Goal: Task Accomplishment & Management: Use online tool/utility

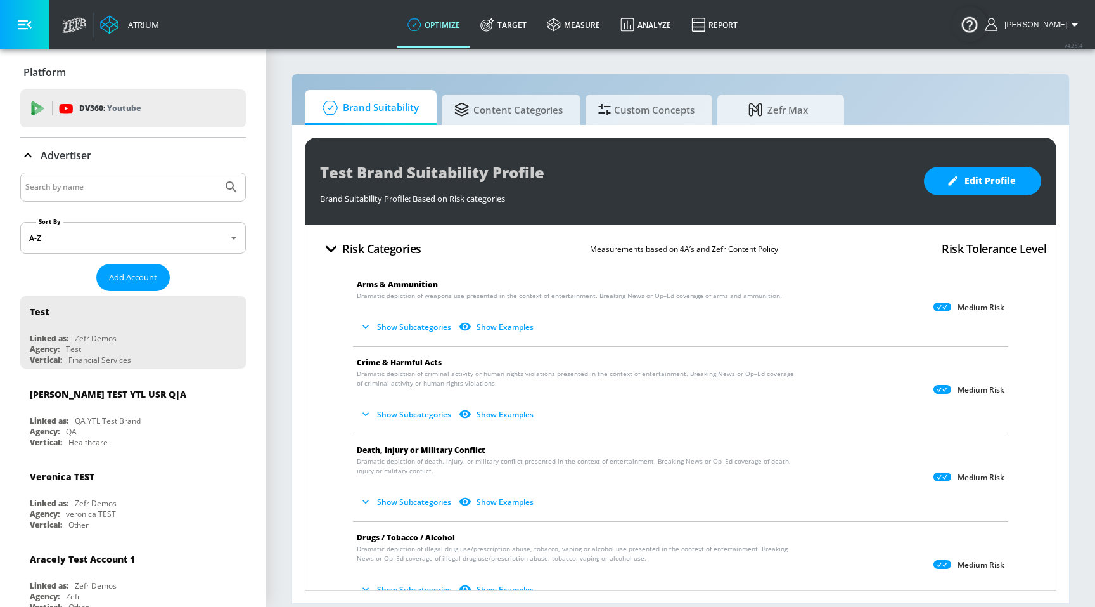
click at [523, 30] on link "Target" at bounding box center [503, 25] width 67 height 46
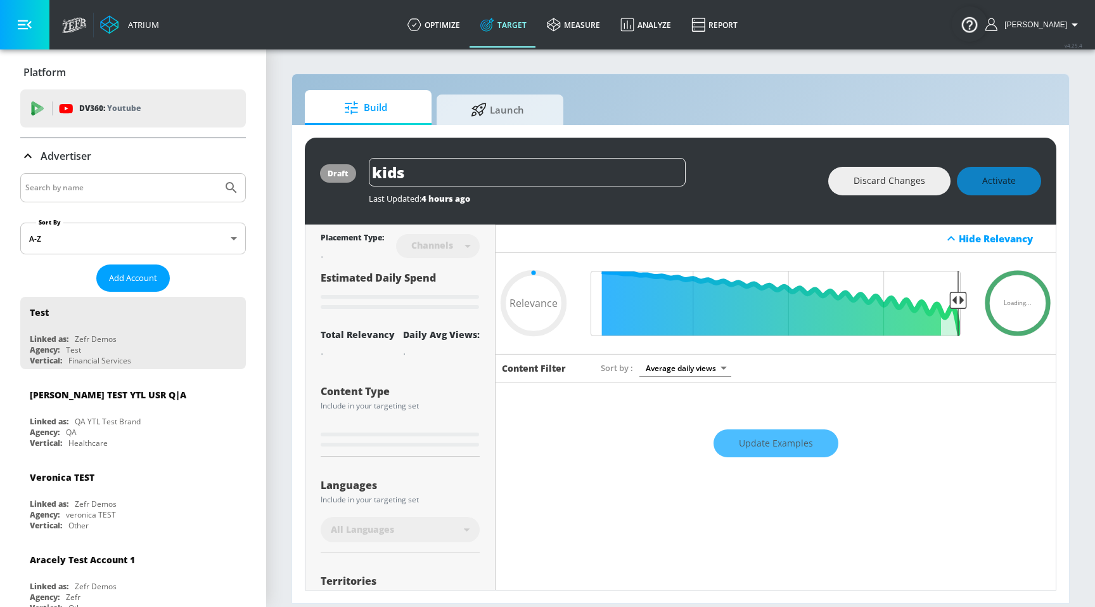
type input "0.05"
click at [515, 112] on span "Launch" at bounding box center [497, 108] width 96 height 30
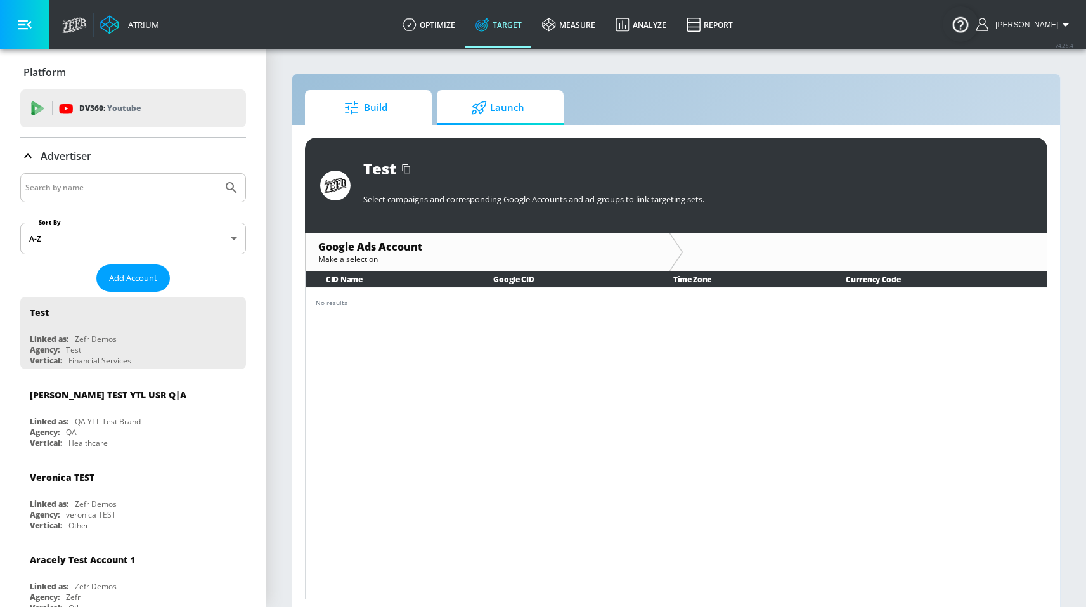
click at [375, 119] on span "Build" at bounding box center [366, 108] width 96 height 30
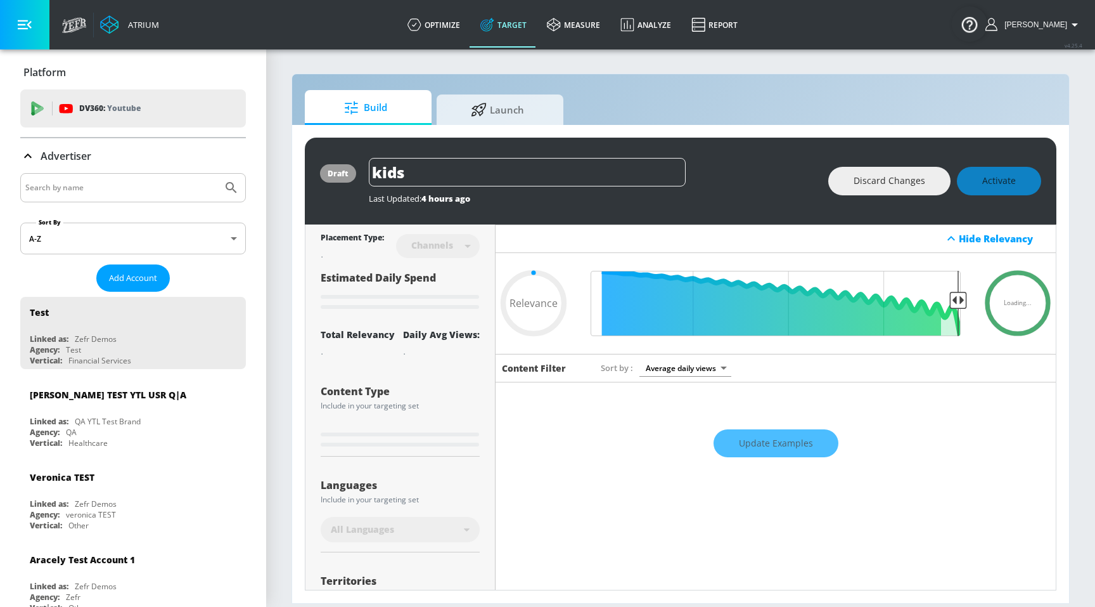
type input "0.05"
click at [458, 39] on link "optimize" at bounding box center [433, 25] width 73 height 46
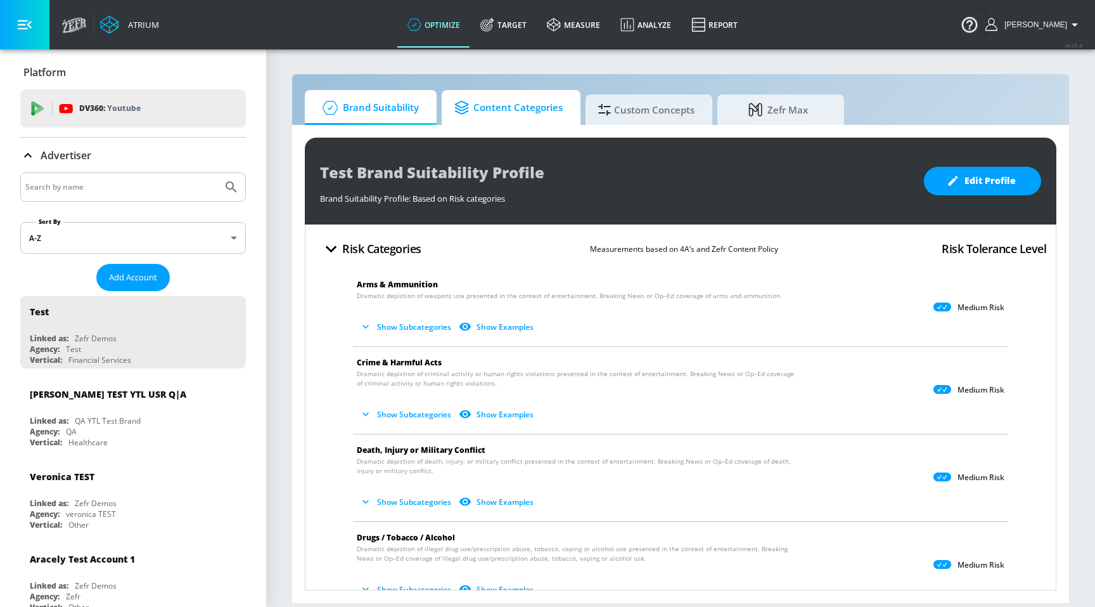
click at [533, 117] on span "Content Categories" at bounding box center [509, 108] width 108 height 30
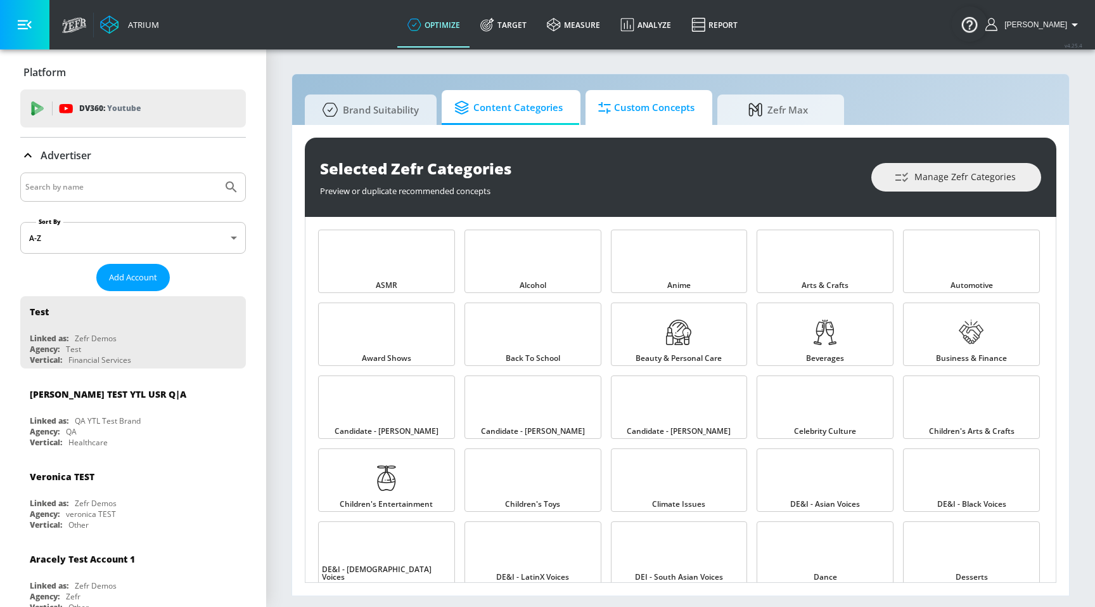
click at [650, 119] on span "Custom Concepts" at bounding box center [646, 108] width 96 height 30
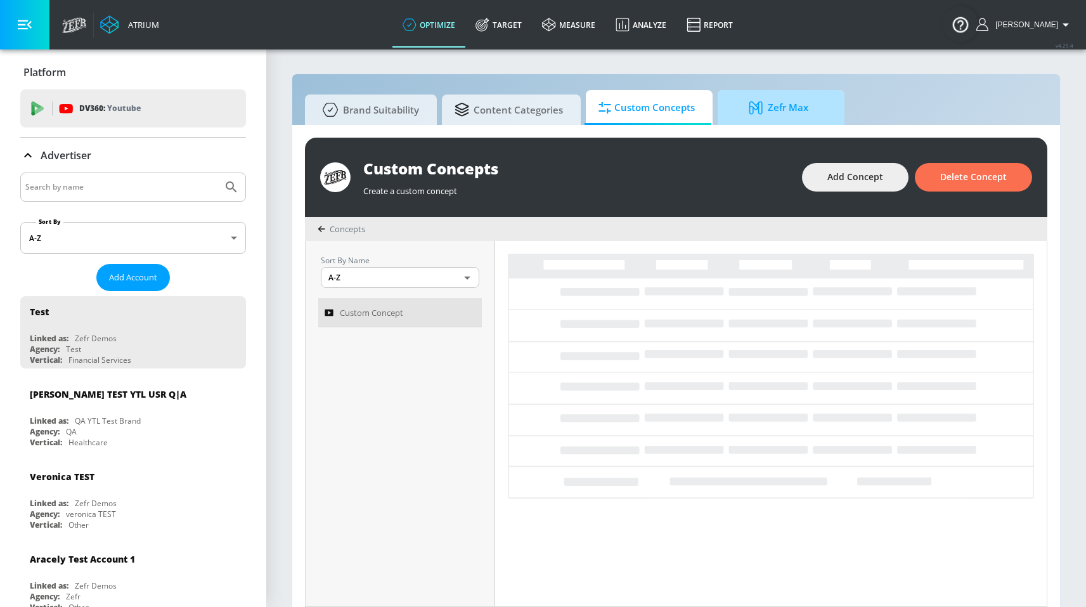
click at [801, 113] on span "Zefr Max" at bounding box center [778, 108] width 96 height 30
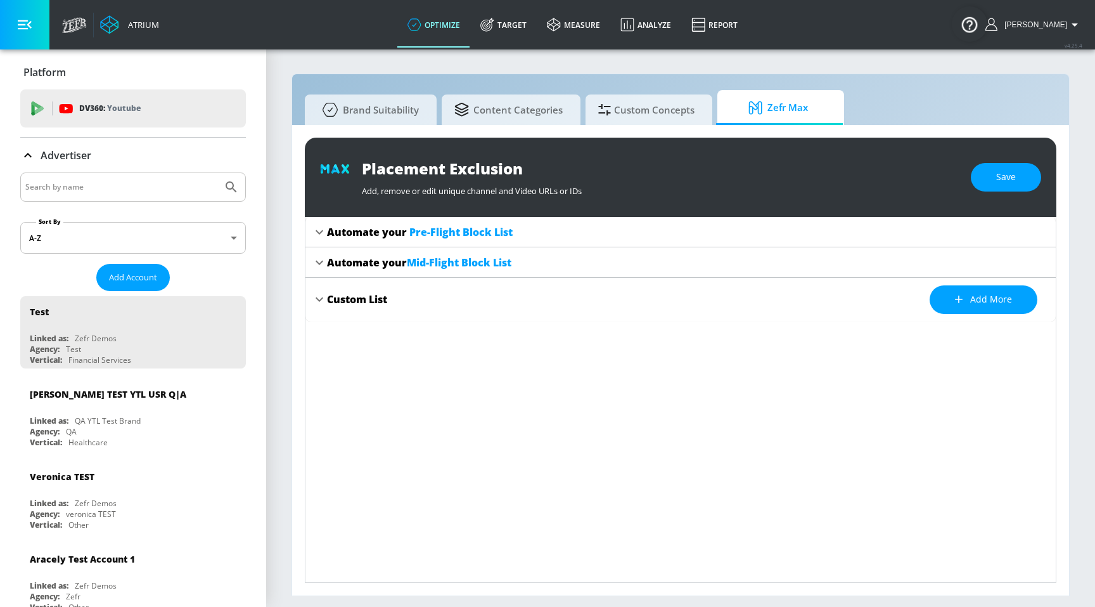
click at [791, 79] on div "Brand Suitability Content Categories Custom Concepts Zefr Max Placement Exclusi…" at bounding box center [681, 335] width 778 height 522
click at [506, 115] on span "Content Categories" at bounding box center [509, 108] width 108 height 30
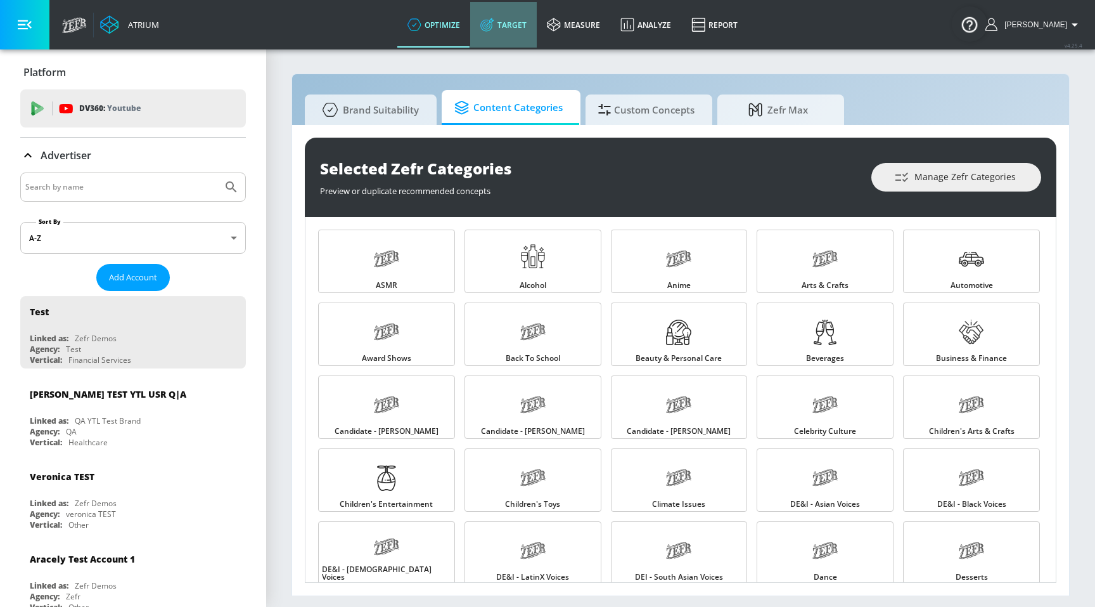
click at [518, 26] on link "Target" at bounding box center [503, 25] width 67 height 46
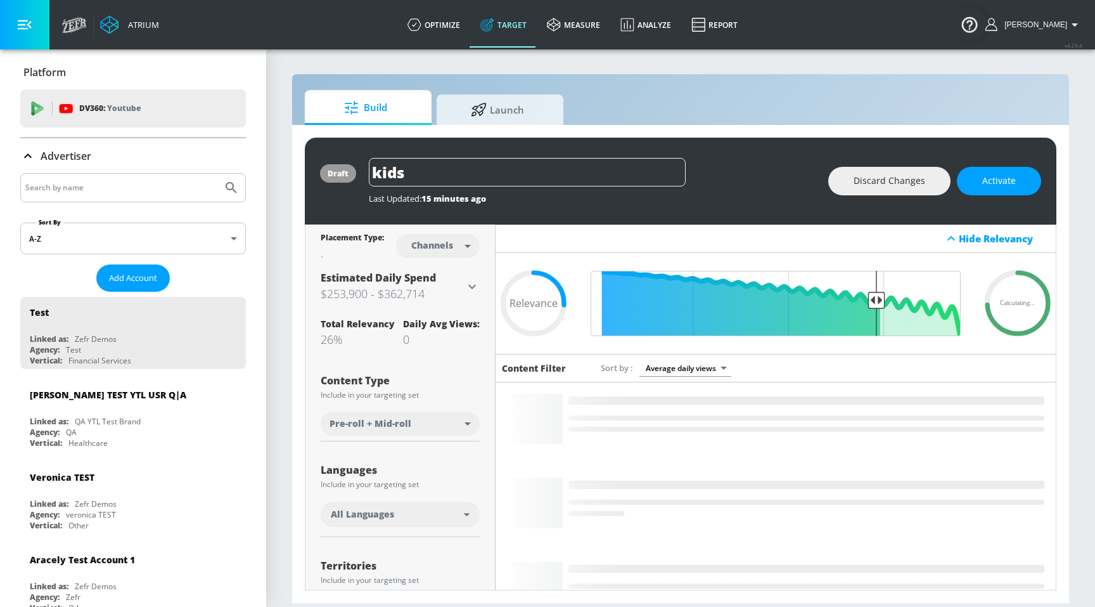
click at [686, 84] on div "Build Launch draft kids Last Updated: 15 minutes ago Discard Changes Activate P…" at bounding box center [681, 339] width 778 height 530
